Goal: Use online tool/utility: Utilize a website feature to perform a specific function

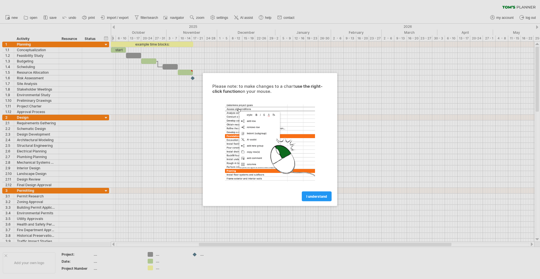
click at [50, 16] on div at bounding box center [270, 139] width 540 height 279
click at [49, 21] on div at bounding box center [270, 139] width 540 height 279
click at [49, 17] on div at bounding box center [270, 139] width 540 height 279
click at [48, 17] on div at bounding box center [270, 139] width 540 height 279
click at [400, 109] on div at bounding box center [270, 139] width 540 height 279
